Goal: Task Accomplishment & Management: Manage account settings

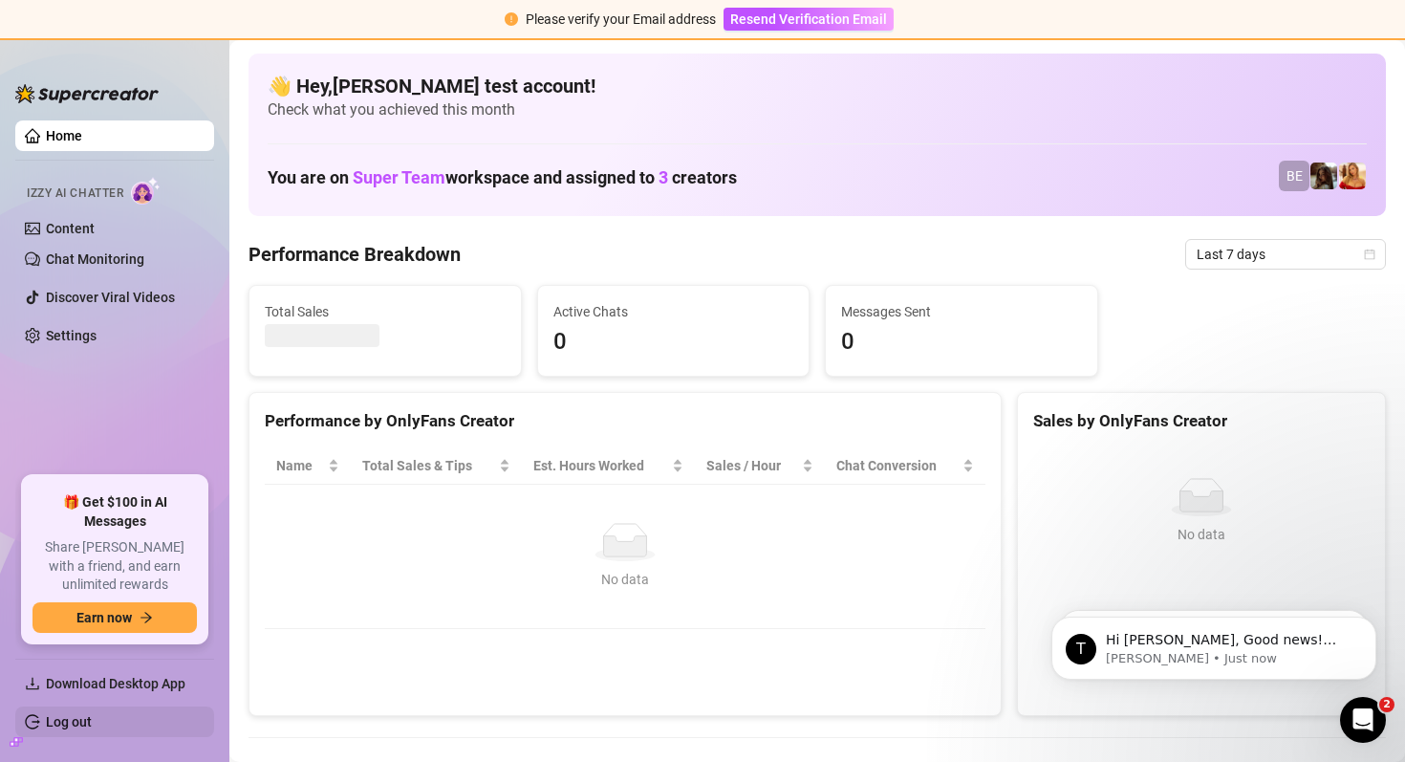
click at [76, 716] on link "Log out" at bounding box center [69, 721] width 46 height 15
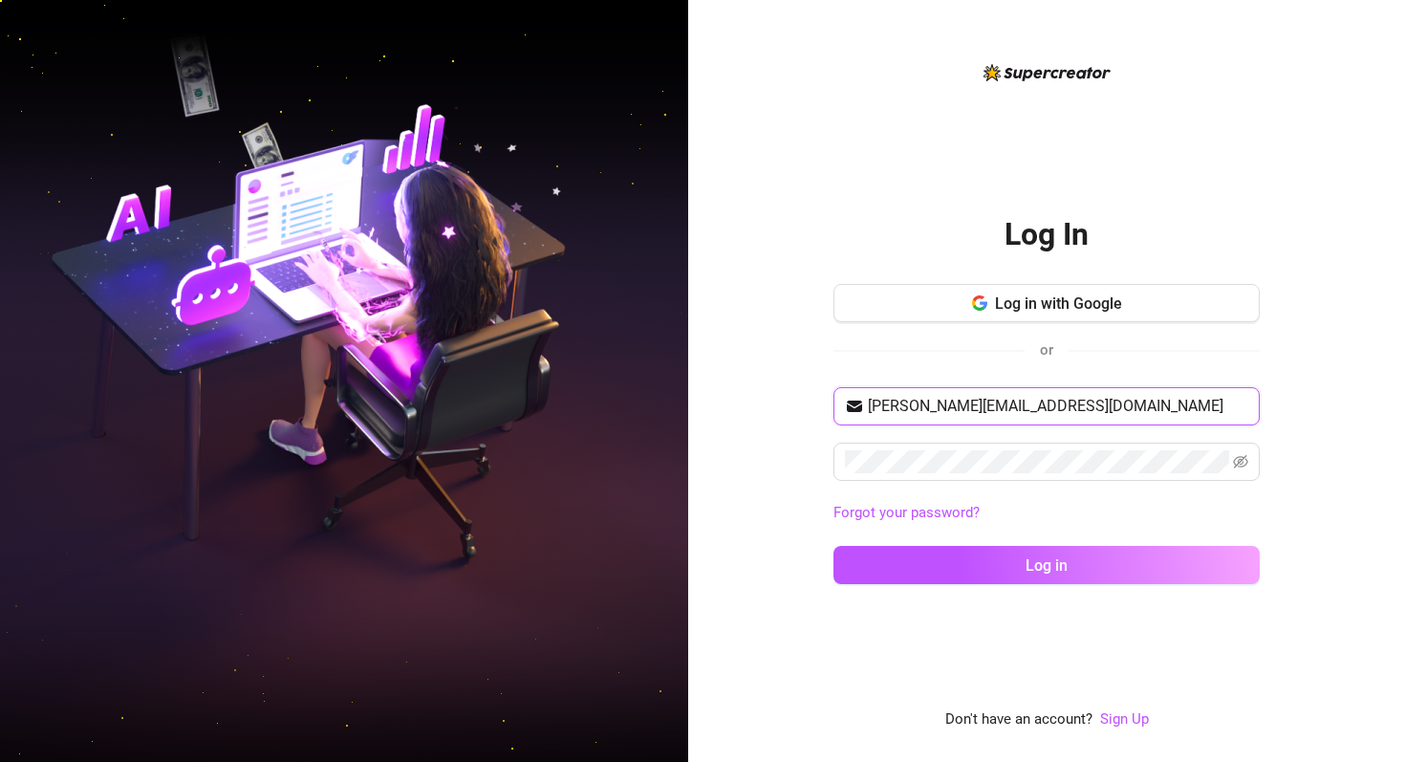
click at [920, 413] on input "[PERSON_NAME][EMAIL_ADDRESS][DOMAIN_NAME]" at bounding box center [1058, 406] width 380 height 23
type input "[EMAIL_ADDRESS][DOMAIN_NAME]"
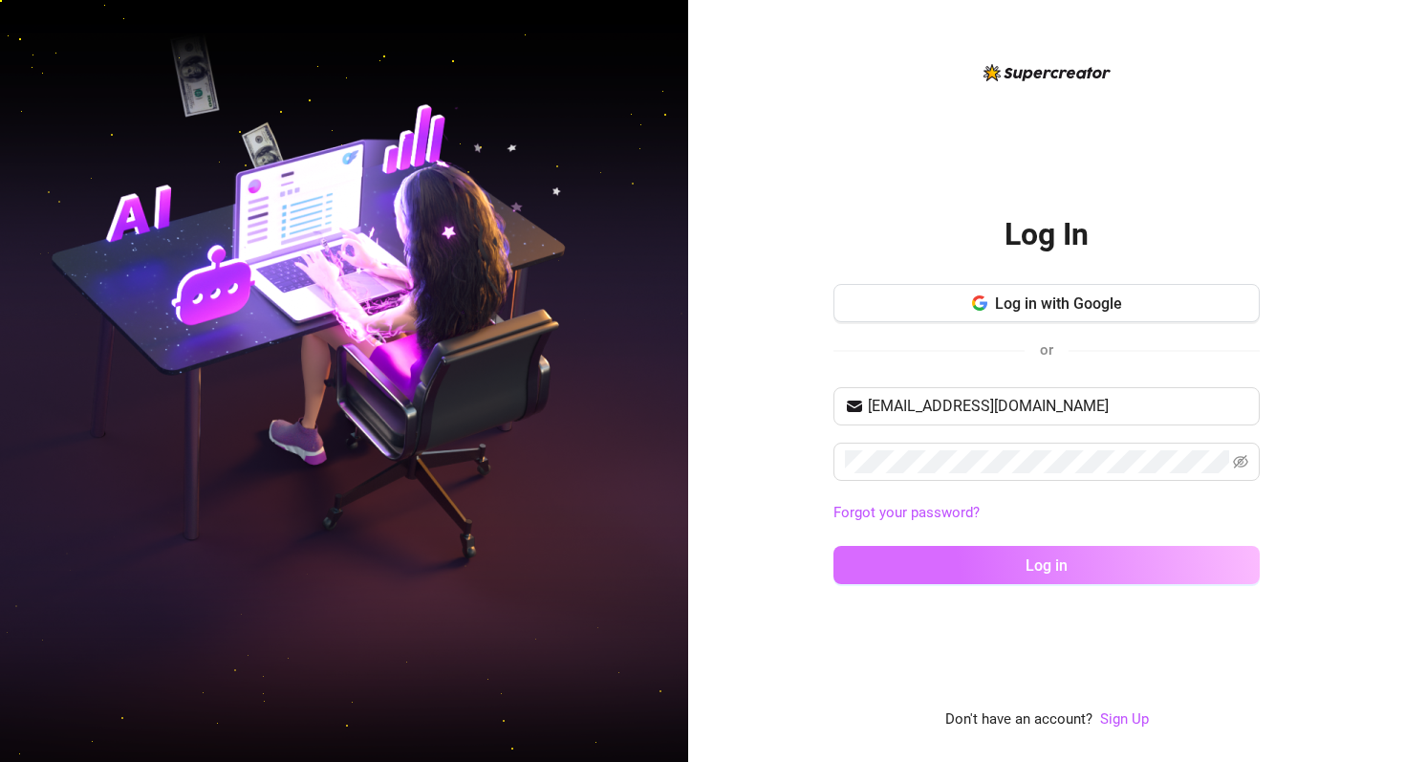
click at [977, 551] on button "Log in" at bounding box center [1046, 565] width 426 height 38
